Goal: Task Accomplishment & Management: Manage account settings

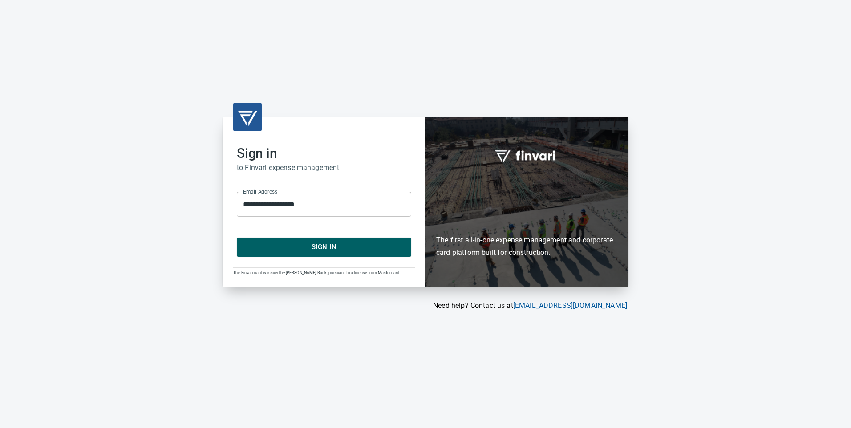
click at [321, 241] on span "Sign In" at bounding box center [323, 247] width 155 height 12
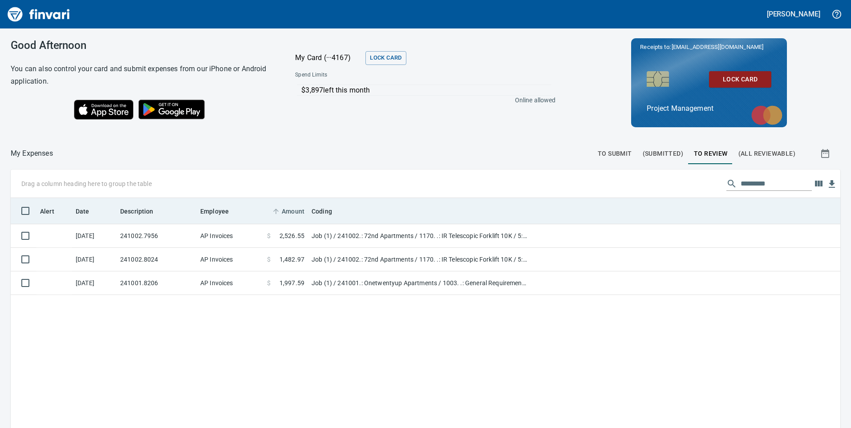
scroll to position [323, 816]
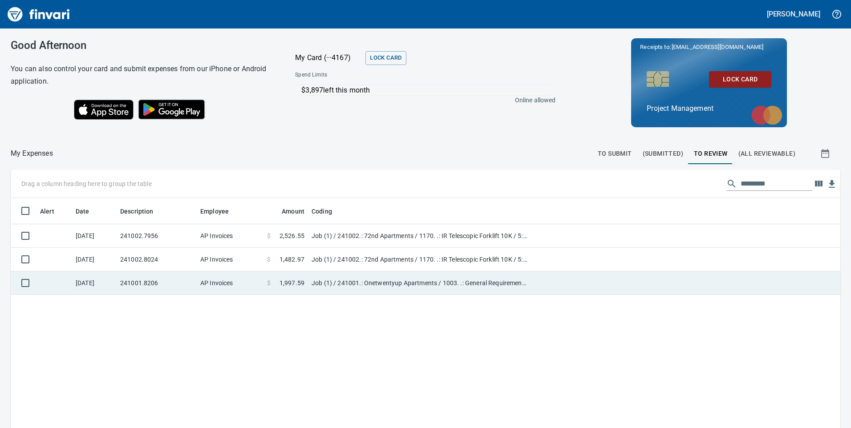
click at [152, 280] on td "241001.8206" at bounding box center [157, 283] width 80 height 24
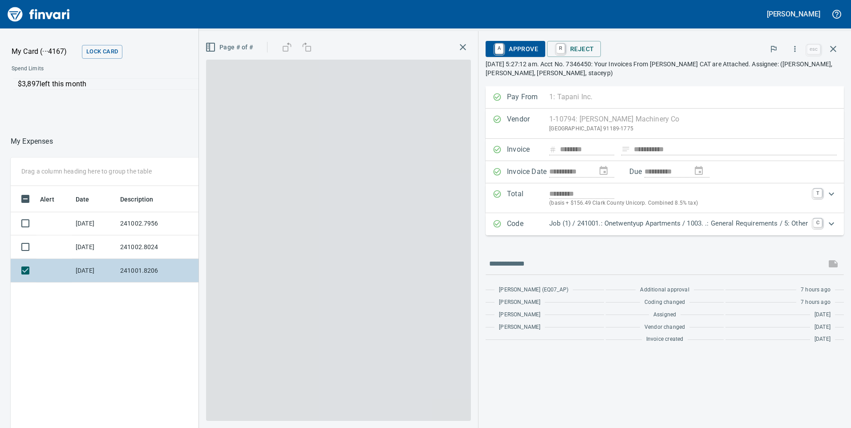
scroll to position [323, 594]
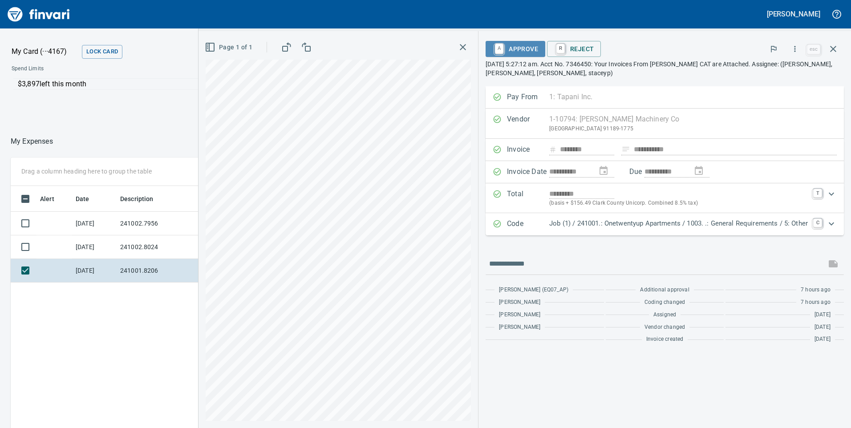
click at [513, 43] on span "A Approve" at bounding box center [515, 48] width 45 height 15
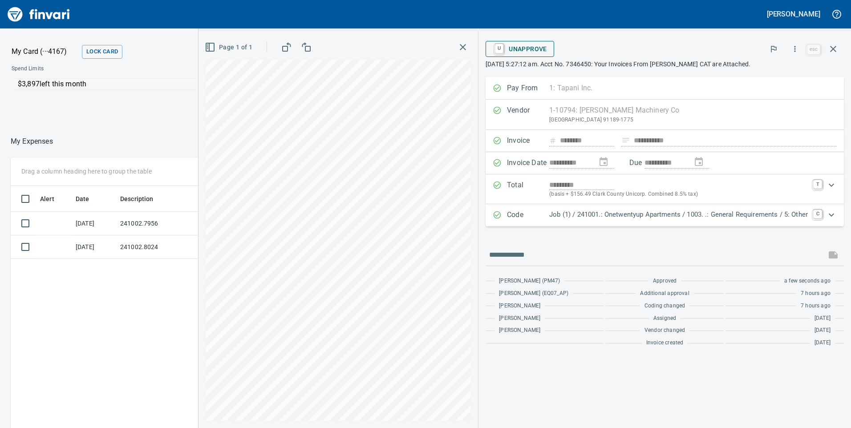
click at [528, 49] on span "U Unapprove" at bounding box center [520, 48] width 54 height 15
click at [497, 47] on link "U" at bounding box center [499, 49] width 8 height 10
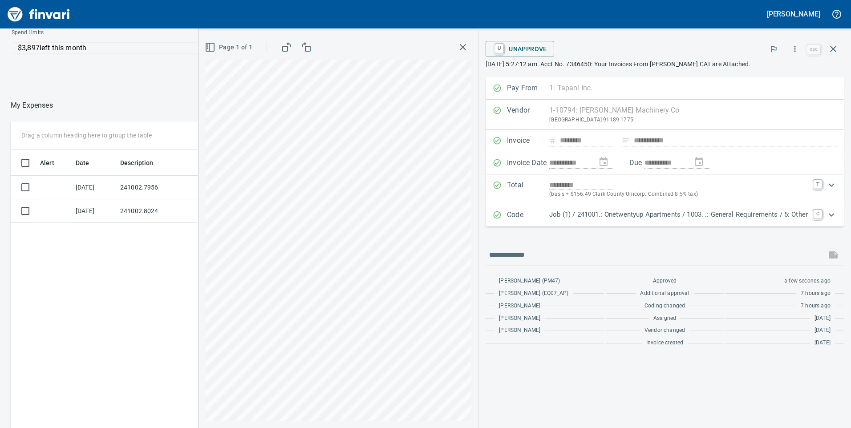
scroll to position [0, 0]
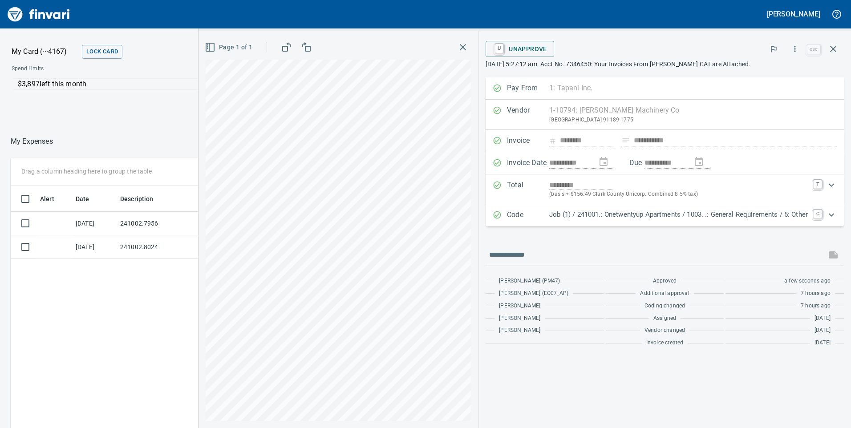
drag, startPoint x: 668, startPoint y: 48, endPoint x: 751, endPoint y: 46, distance: 82.8
click at [669, 47] on div "U Unapprove" at bounding box center [644, 49] width 319 height 20
click at [829, 46] on icon "button" at bounding box center [833, 49] width 11 height 11
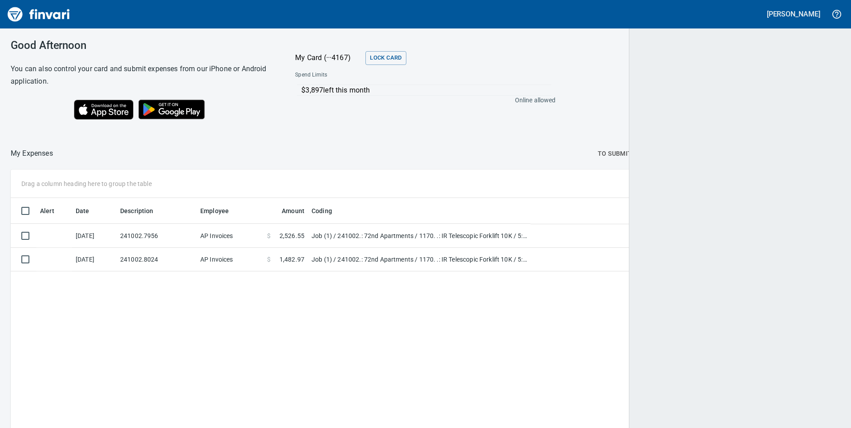
scroll to position [323, 815]
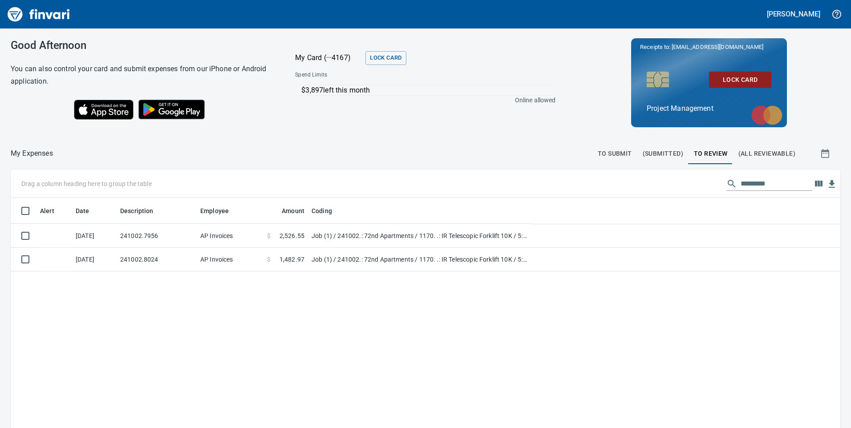
click at [274, 271] on div "Alert Date Description Employee Amount Coding 9/9/2025 241002.7956 AP Invoices …" at bounding box center [425, 363] width 829 height 331
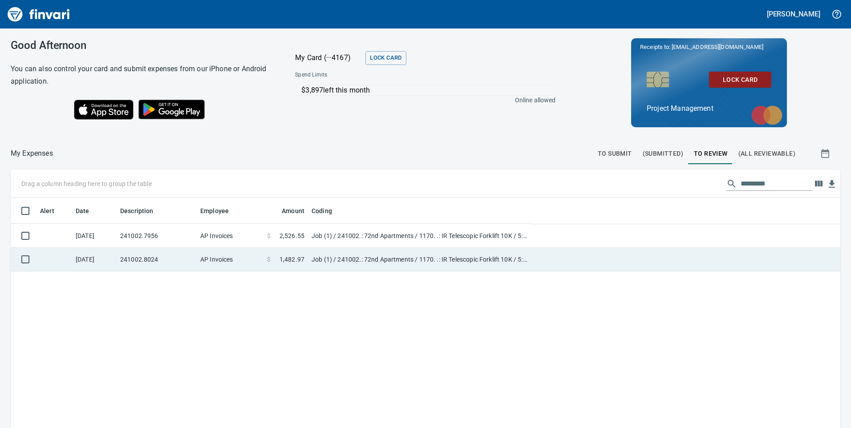
click at [274, 262] on span at bounding box center [275, 259] width 9 height 9
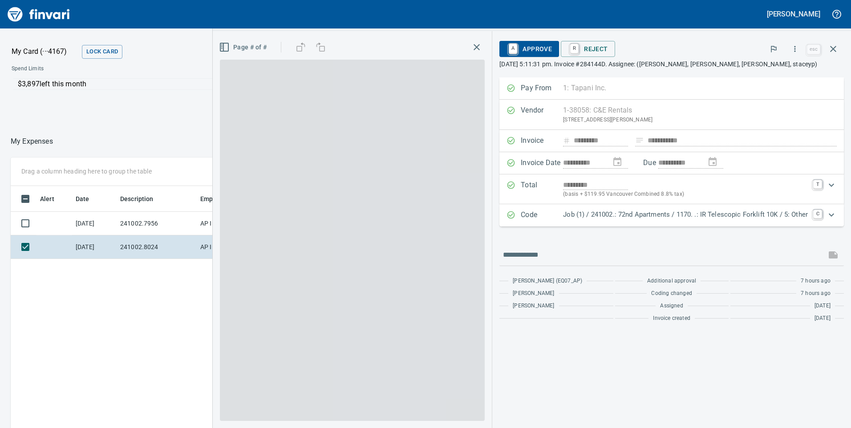
scroll to position [323, 594]
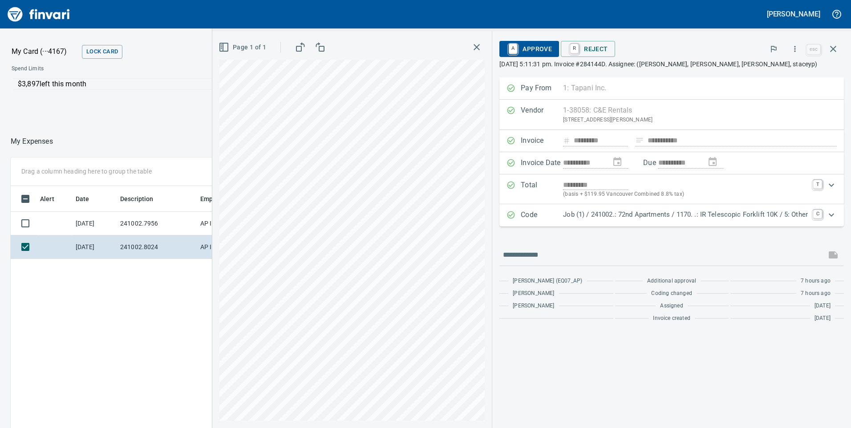
click at [528, 46] on span "A Approve" at bounding box center [528, 48] width 45 height 15
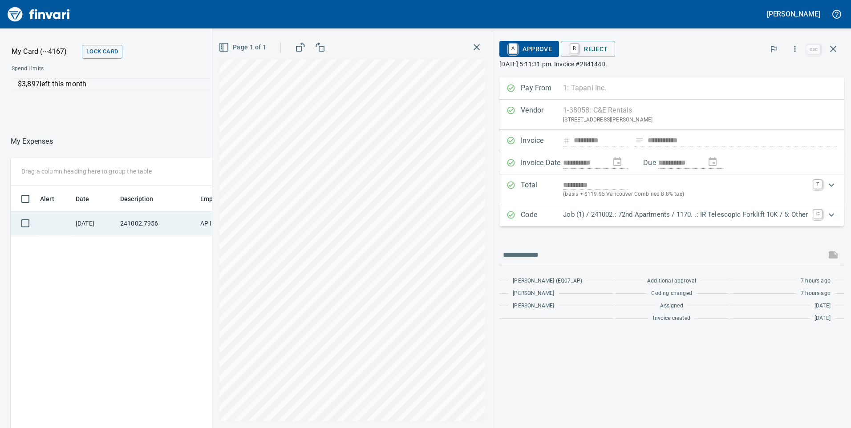
click at [141, 226] on td "241002.7956" at bounding box center [157, 224] width 80 height 24
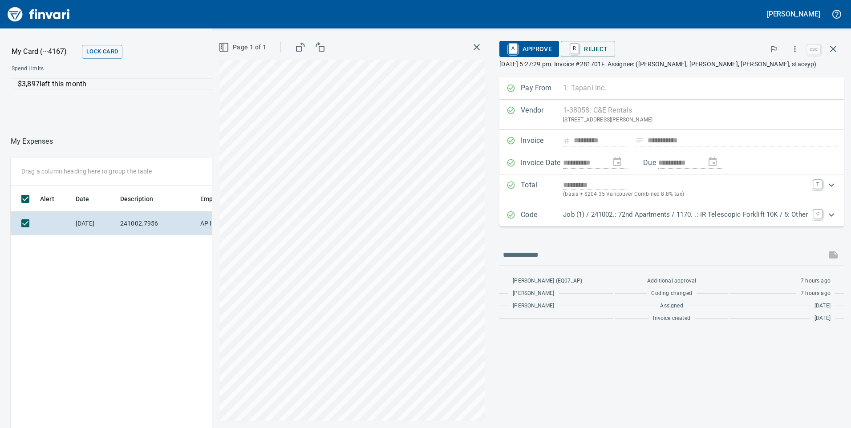
click at [531, 45] on span "A Approve" at bounding box center [528, 48] width 45 height 15
